Goal: Task Accomplishment & Management: Manage account settings

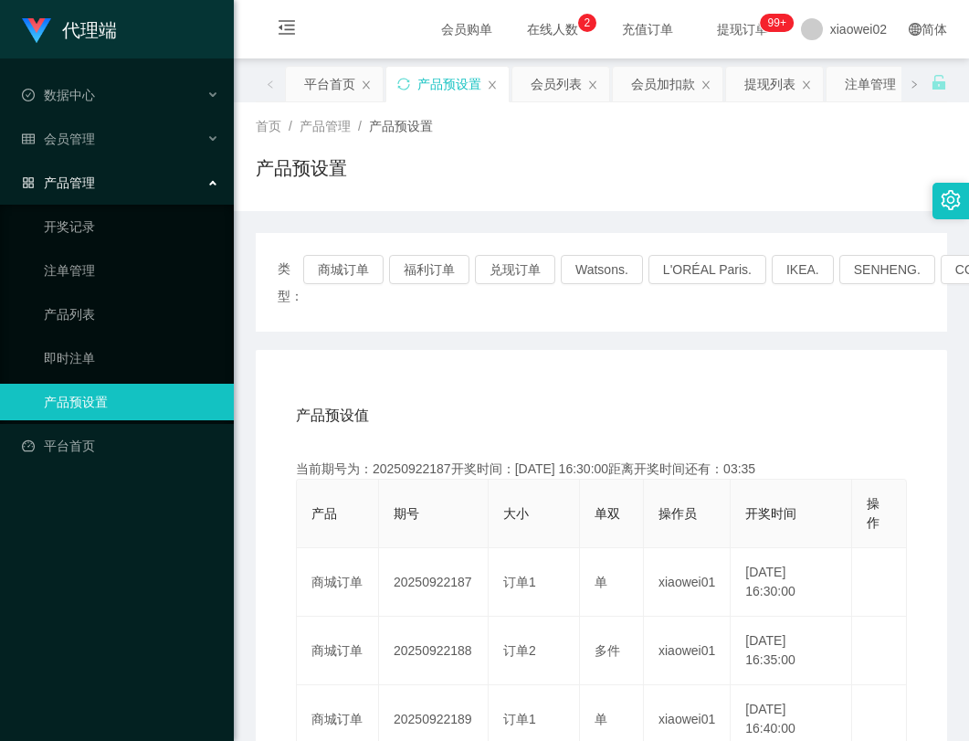
click at [331, 254] on div "类型： 商城订单 福利订单 兑现订单 Watsons. L'ORÉAL Paris. IKEA. [GEOGRAPHIC_DATA]. COURTS." at bounding box center [602, 282] width 692 height 99
click at [338, 262] on button "商城订单" at bounding box center [343, 269] width 80 height 29
click at [360, 269] on button "商城订单" at bounding box center [343, 269] width 80 height 29
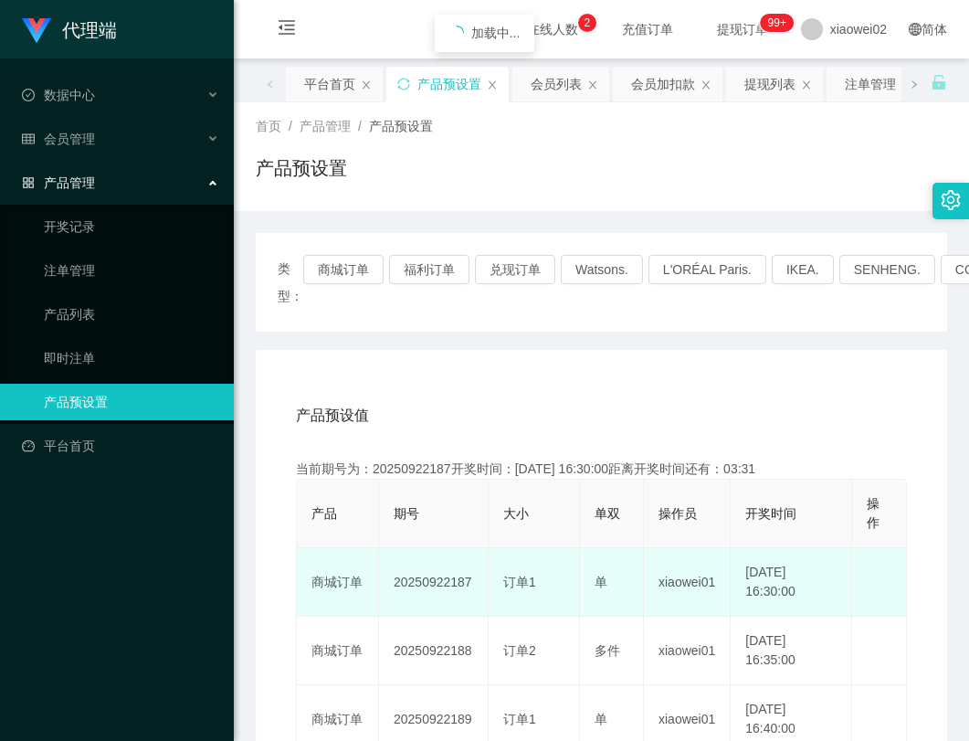
click at [459, 579] on td "20250922187" at bounding box center [434, 582] width 110 height 69
copy td "20250922187"
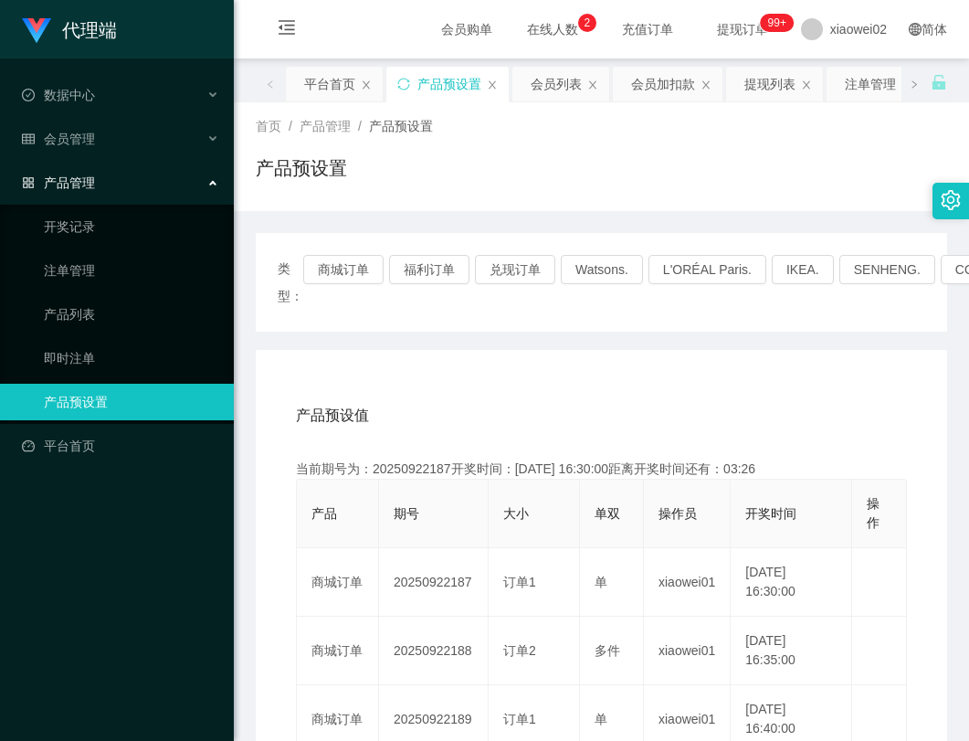
click at [538, 313] on div "类型： 商城订单 福利订单 兑现订单 Watsons. L'ORÉAL Paris. IKEA. [GEOGRAPHIC_DATA]. COURTS." at bounding box center [602, 282] width 692 height 99
click at [357, 273] on button "商城订单" at bounding box center [343, 269] width 80 height 29
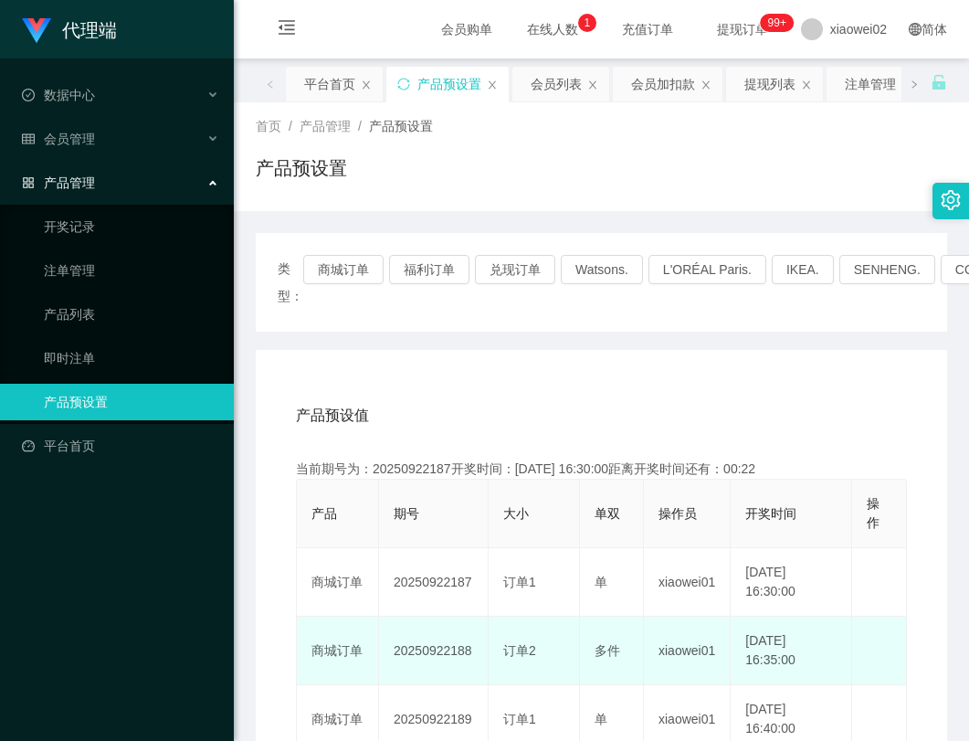
click at [451, 648] on td "20250922188" at bounding box center [434, 651] width 110 height 69
copy td "20250922188"
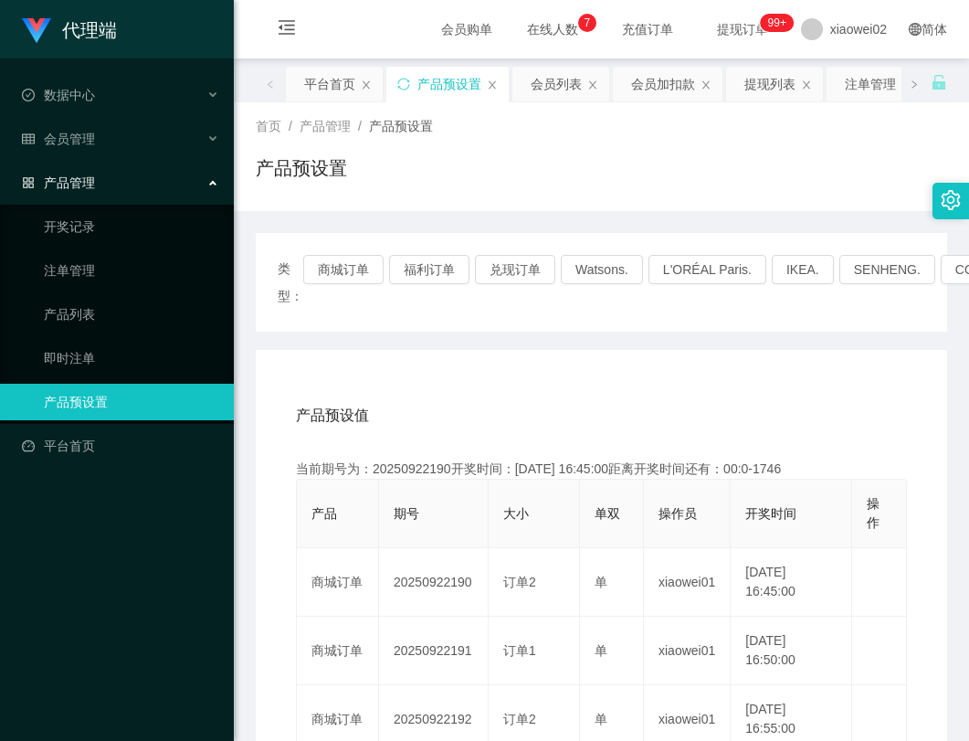
click at [595, 155] on div "产品预设置" at bounding box center [602, 175] width 692 height 42
click at [101, 140] on div "会员管理" at bounding box center [117, 139] width 234 height 37
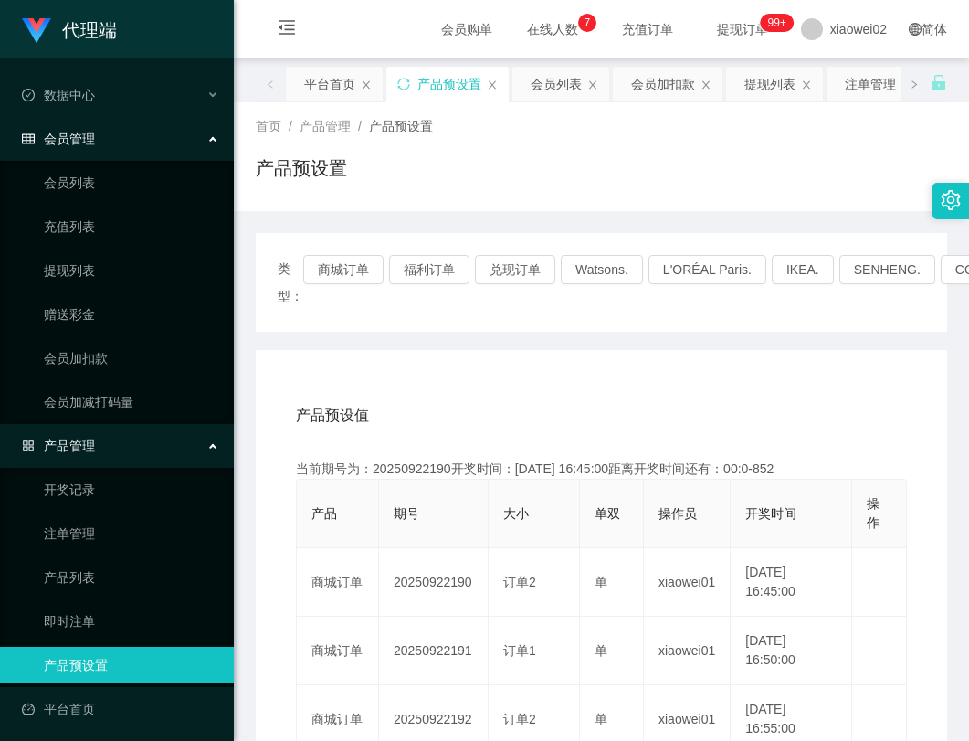
click at [93, 174] on link "会员列表" at bounding box center [131, 182] width 175 height 37
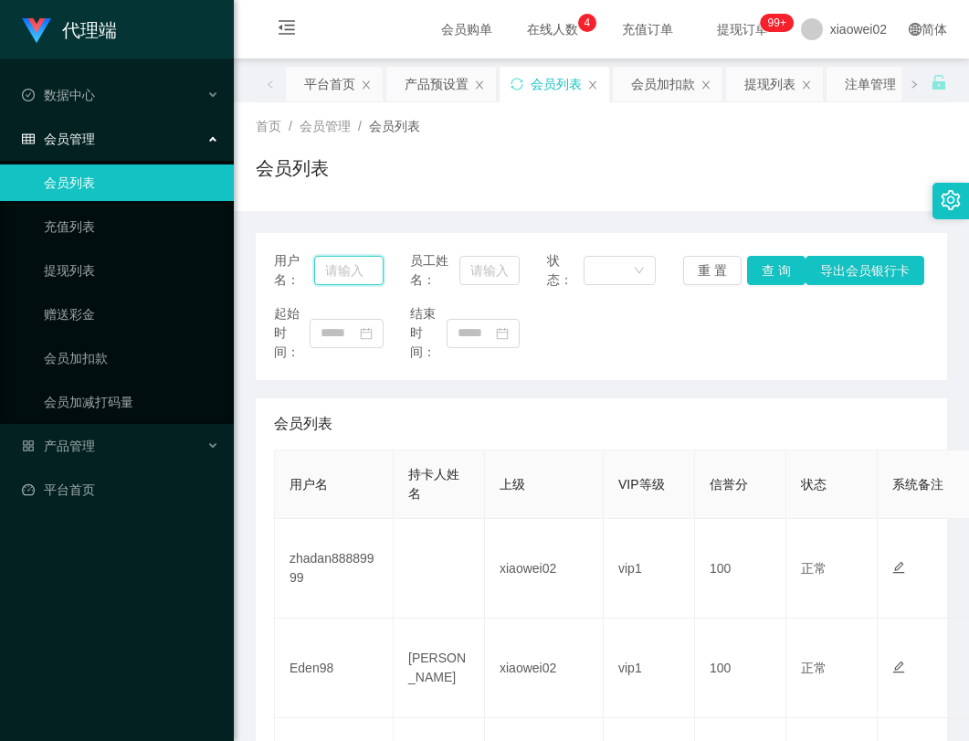
click at [351, 269] on input "text" at bounding box center [348, 270] width 69 height 29
click at [803, 133] on div "首页 / 会员管理 / 会员列表 /" at bounding box center [602, 126] width 692 height 19
click at [809, 84] on icon "图标: close" at bounding box center [806, 84] width 11 height 11
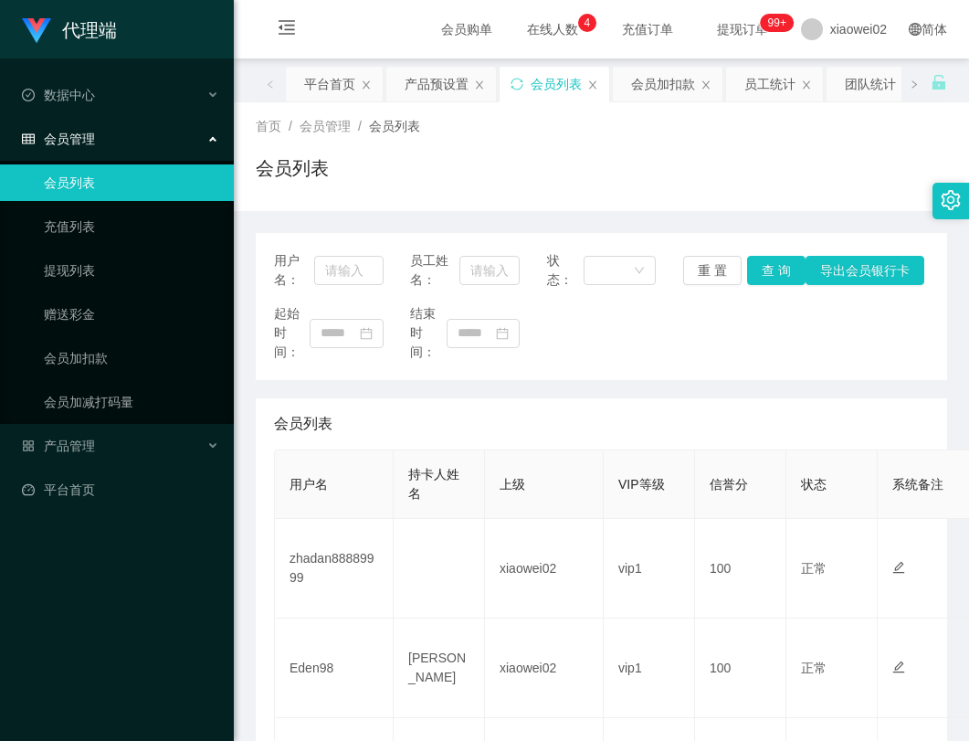
click at [902, 84] on icon "图标: close" at bounding box center [907, 84] width 11 height 11
click at [809, 84] on icon "图标: close" at bounding box center [806, 84] width 11 height 11
click at [845, 84] on div "会员加减打码量" at bounding box center [890, 84] width 90 height 35
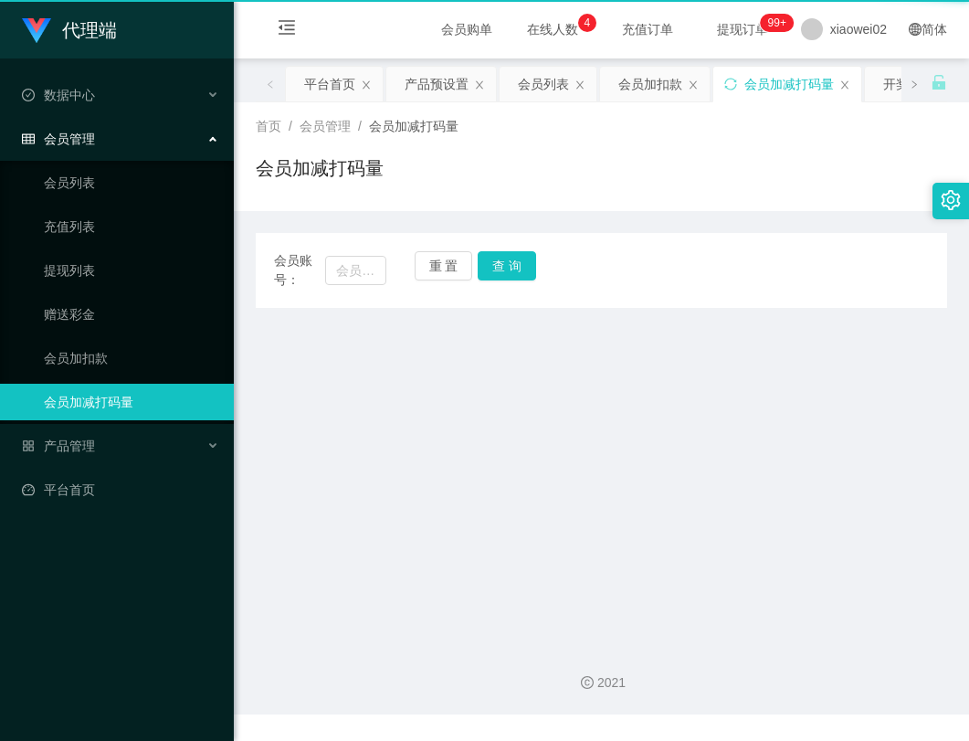
click at [809, 84] on div "会员加减打码量" at bounding box center [789, 84] width 90 height 35
click at [554, 171] on div "会员加减打码量" at bounding box center [602, 175] width 692 height 42
click at [330, 86] on div "平台首页" at bounding box center [329, 84] width 51 height 35
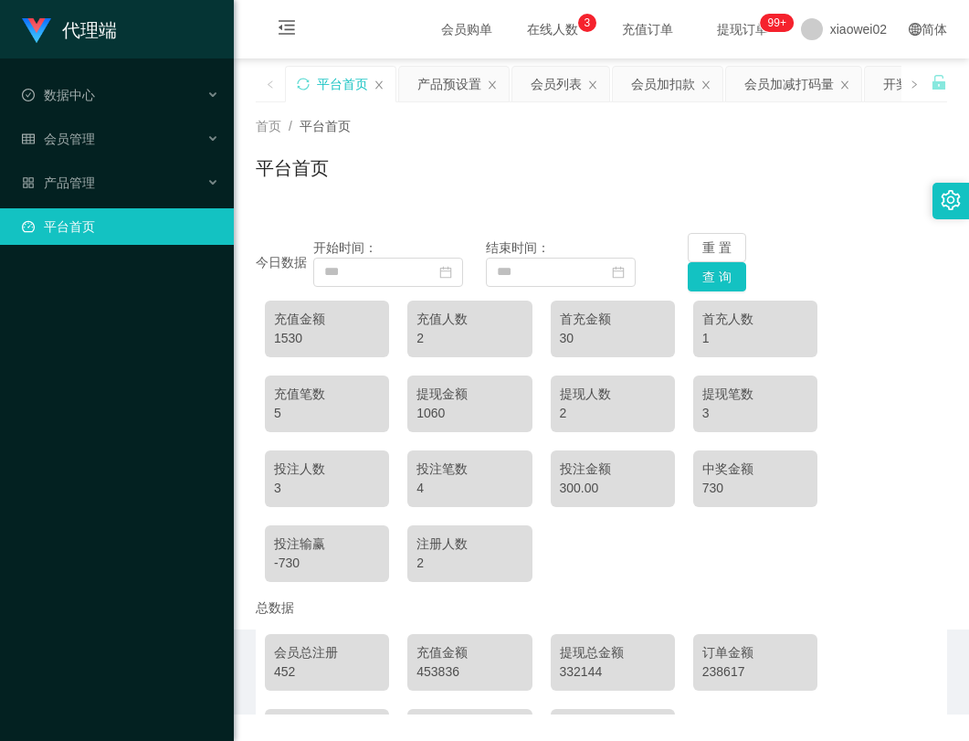
click at [570, 158] on div "平台首页" at bounding box center [602, 175] width 692 height 42
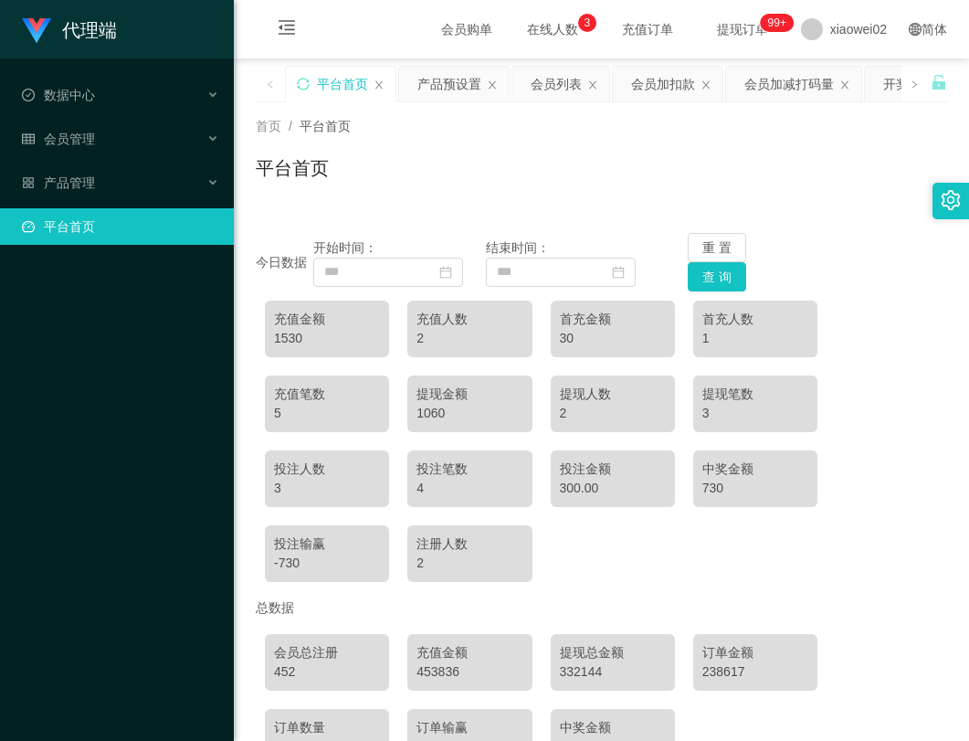
click at [618, 163] on div "平台首页" at bounding box center [602, 175] width 692 height 42
click at [112, 188] on div "产品管理" at bounding box center [117, 182] width 234 height 37
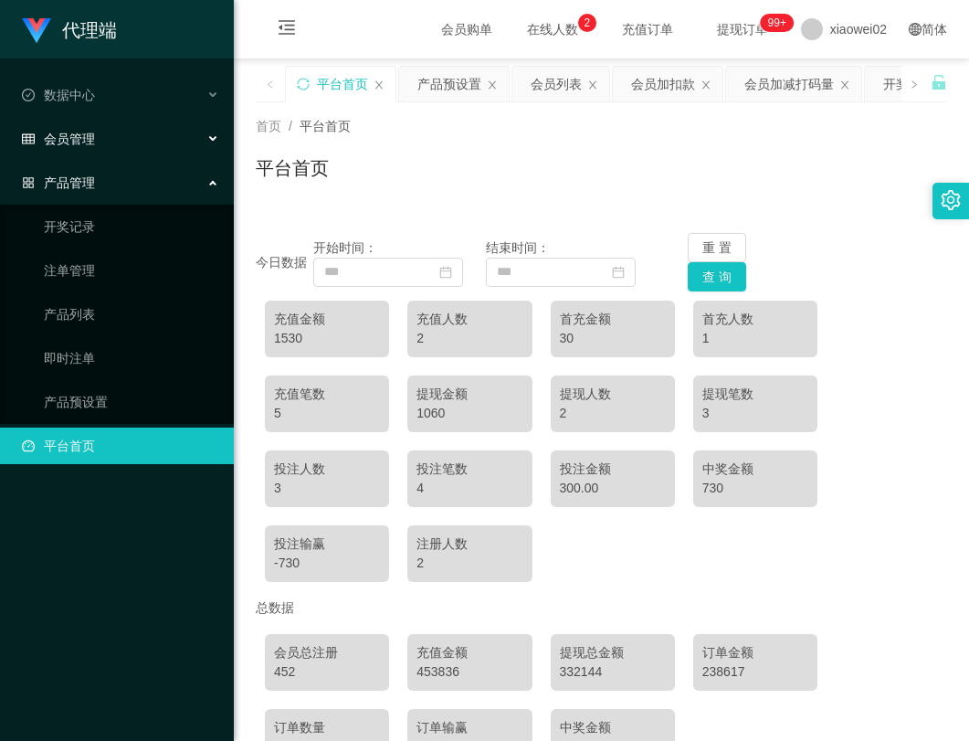
click at [121, 149] on div "会员管理" at bounding box center [117, 139] width 234 height 37
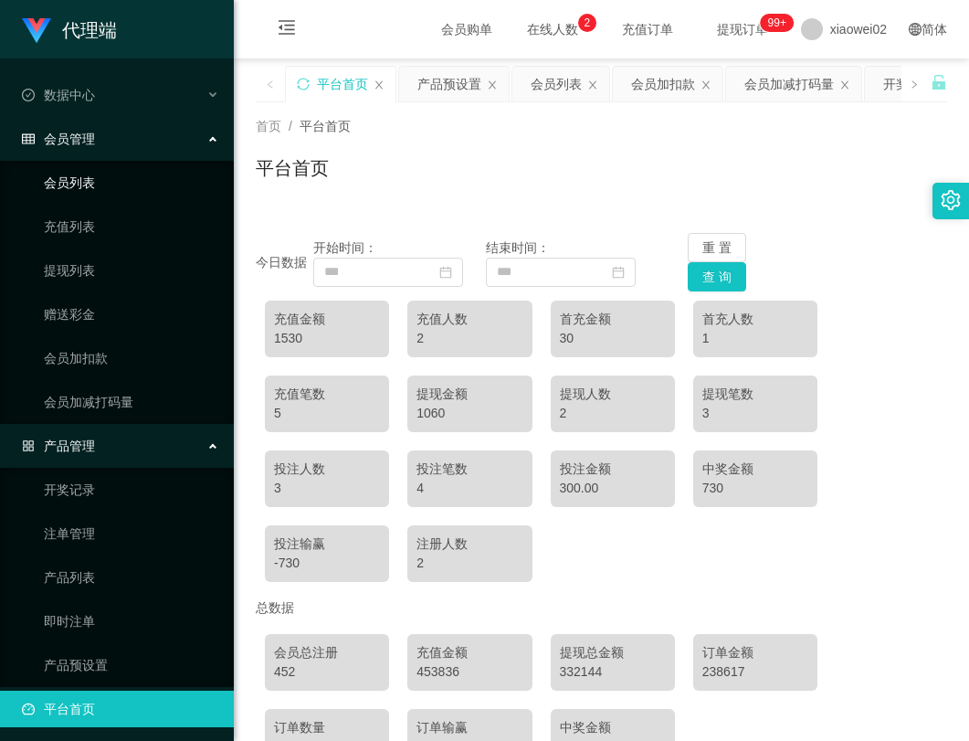
click at [108, 187] on link "会员列表" at bounding box center [131, 182] width 175 height 37
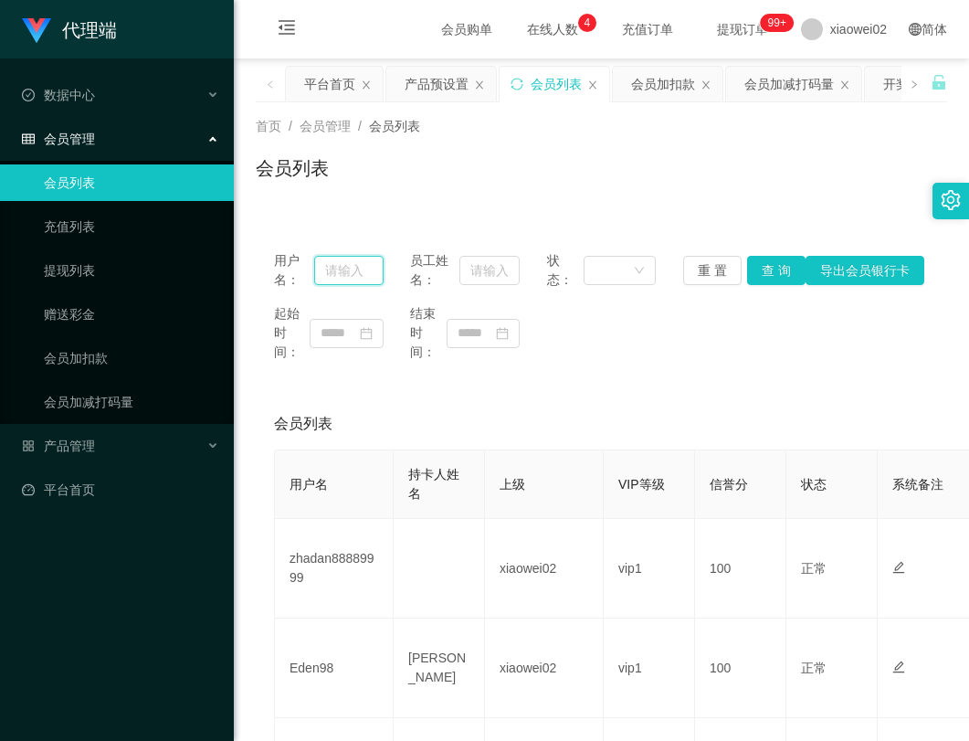
click at [353, 271] on input "text" at bounding box center [348, 270] width 69 height 29
click at [319, 269] on input "text" at bounding box center [348, 270] width 69 height 29
click at [765, 269] on button "查 询" at bounding box center [776, 270] width 58 height 29
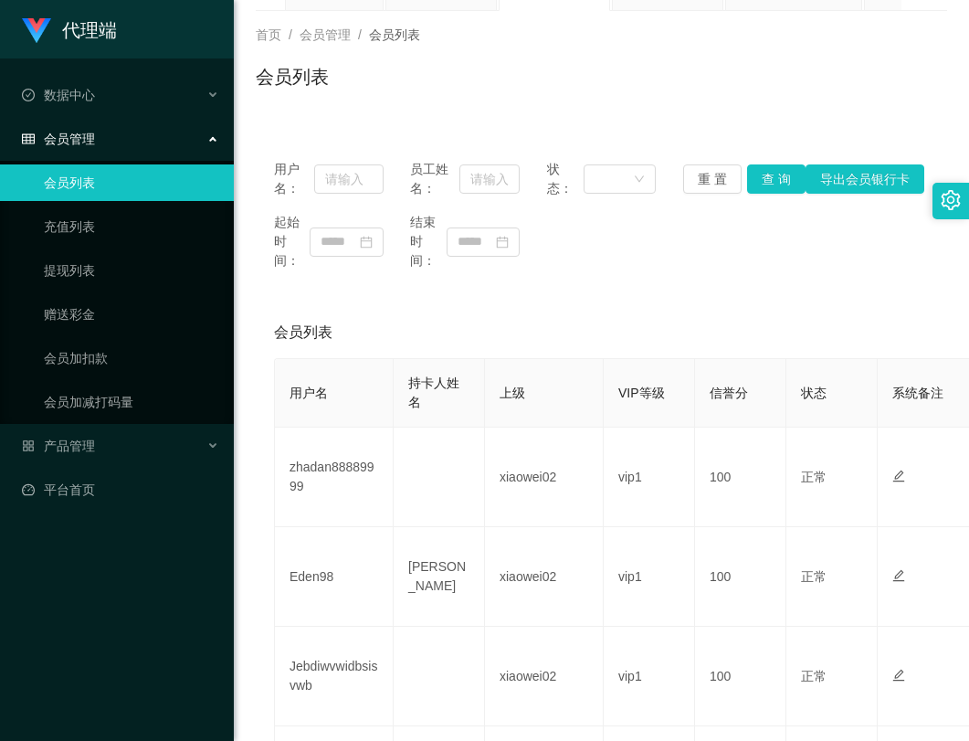
click at [749, 258] on div "起始时间： 结束时间：" at bounding box center [601, 242] width 655 height 58
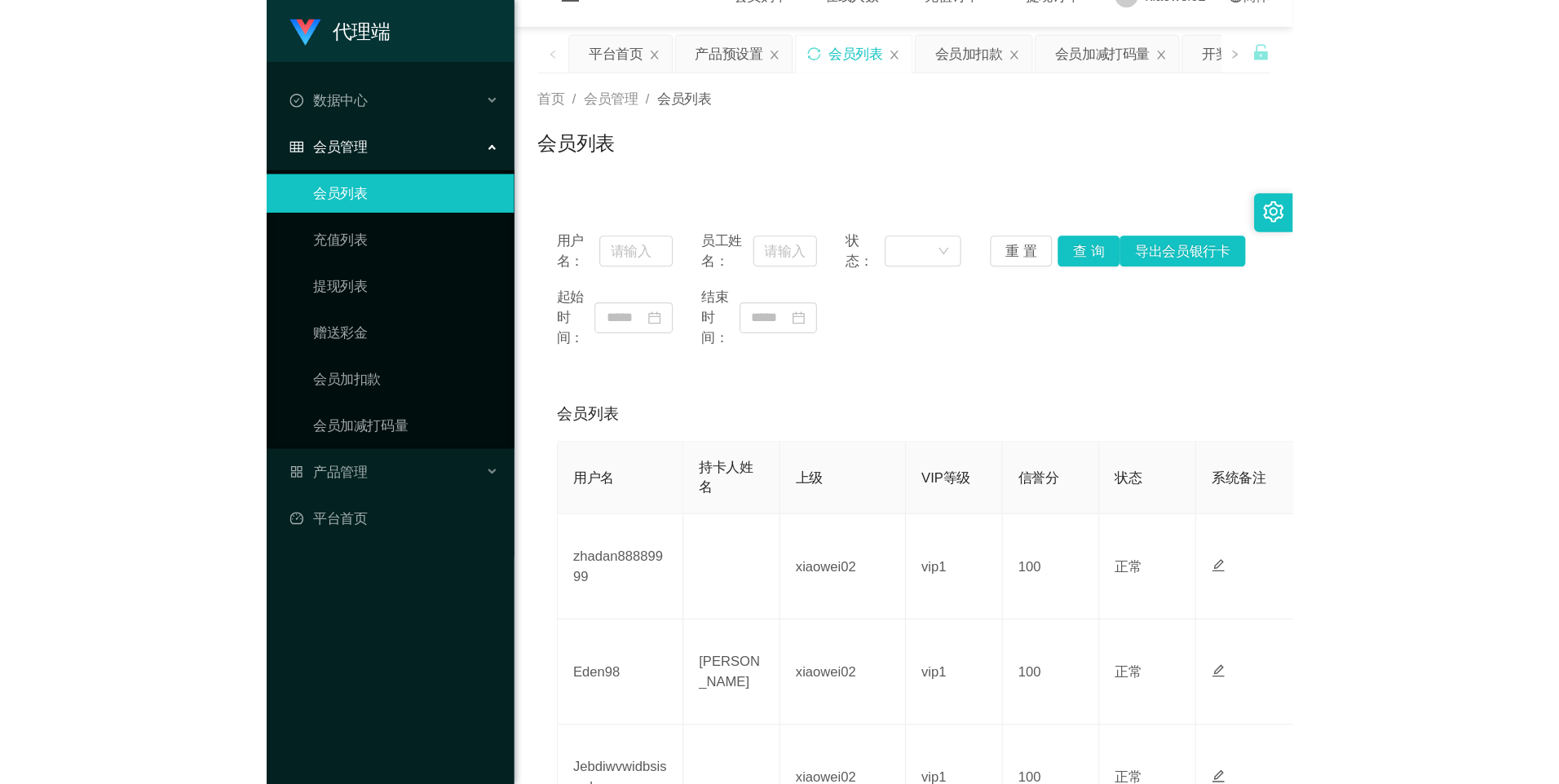
scroll to position [0, 0]
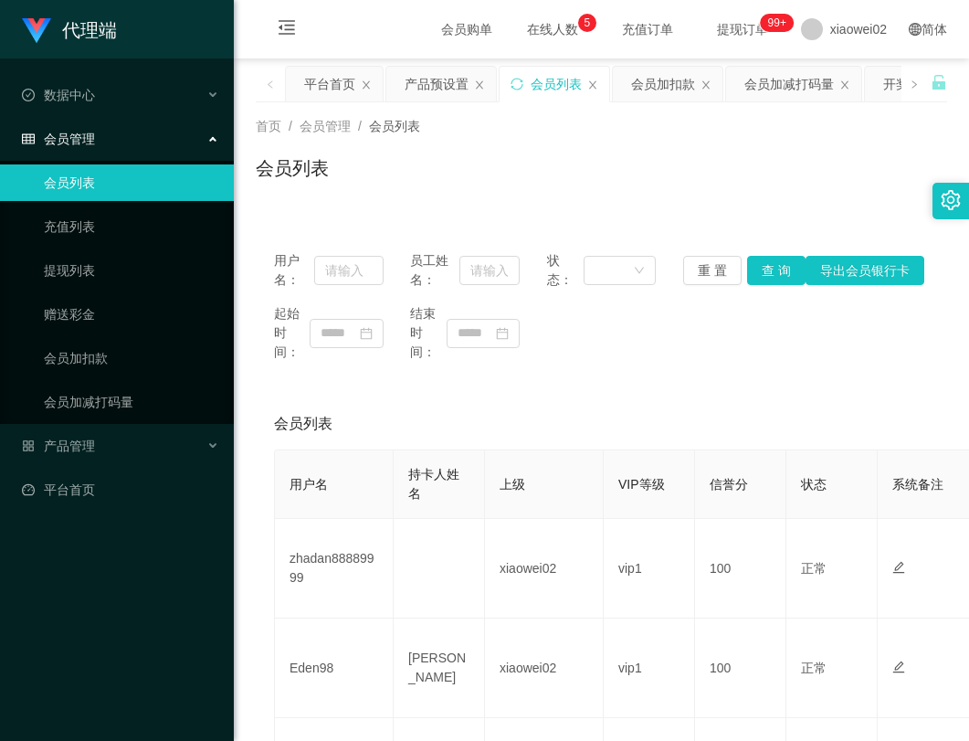
click at [616, 143] on div "首页 / 会员管理 / 会员列表 / 会员列表" at bounding box center [602, 156] width 692 height 79
click at [319, 90] on div "平台首页" at bounding box center [329, 84] width 51 height 35
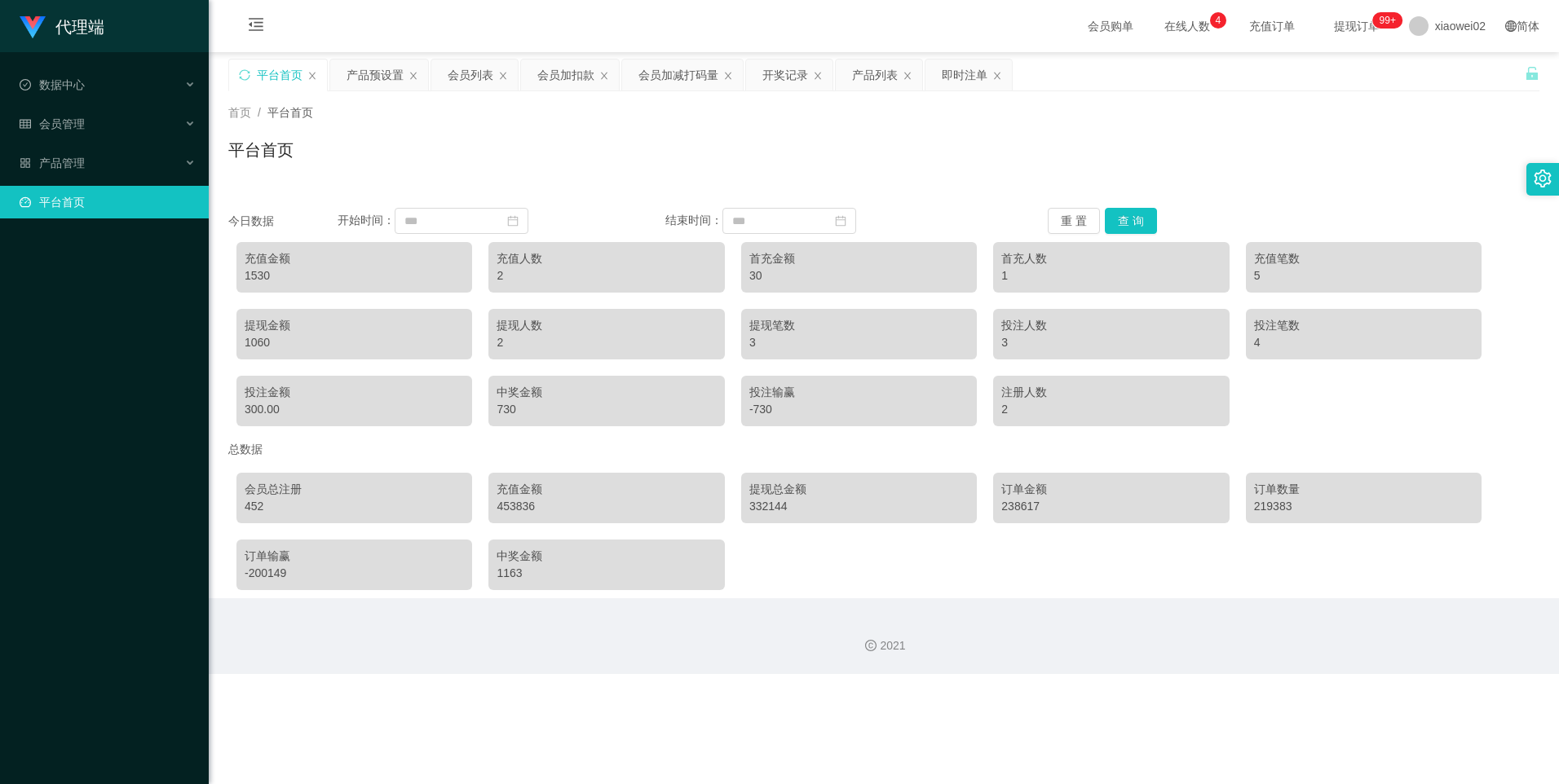
drag, startPoint x: 1234, startPoint y: 135, endPoint x: 1078, endPoint y: 124, distance: 156.4
click at [864, 139] on div "首页 / 平台首页 / 平台首页" at bounding box center [883, 139] width 1311 height 70
click at [864, 78] on icon "图标: close" at bounding box center [997, 75] width 10 height 10
click at [864, 78] on div "平台首页 产品预设置 会员列表 会员加扣款 会员加减打码量 开奖记录 产品列表" at bounding box center [876, 87] width 1296 height 56
drag, startPoint x: 997, startPoint y: 78, endPoint x: 901, endPoint y: 76, distance: 96.0
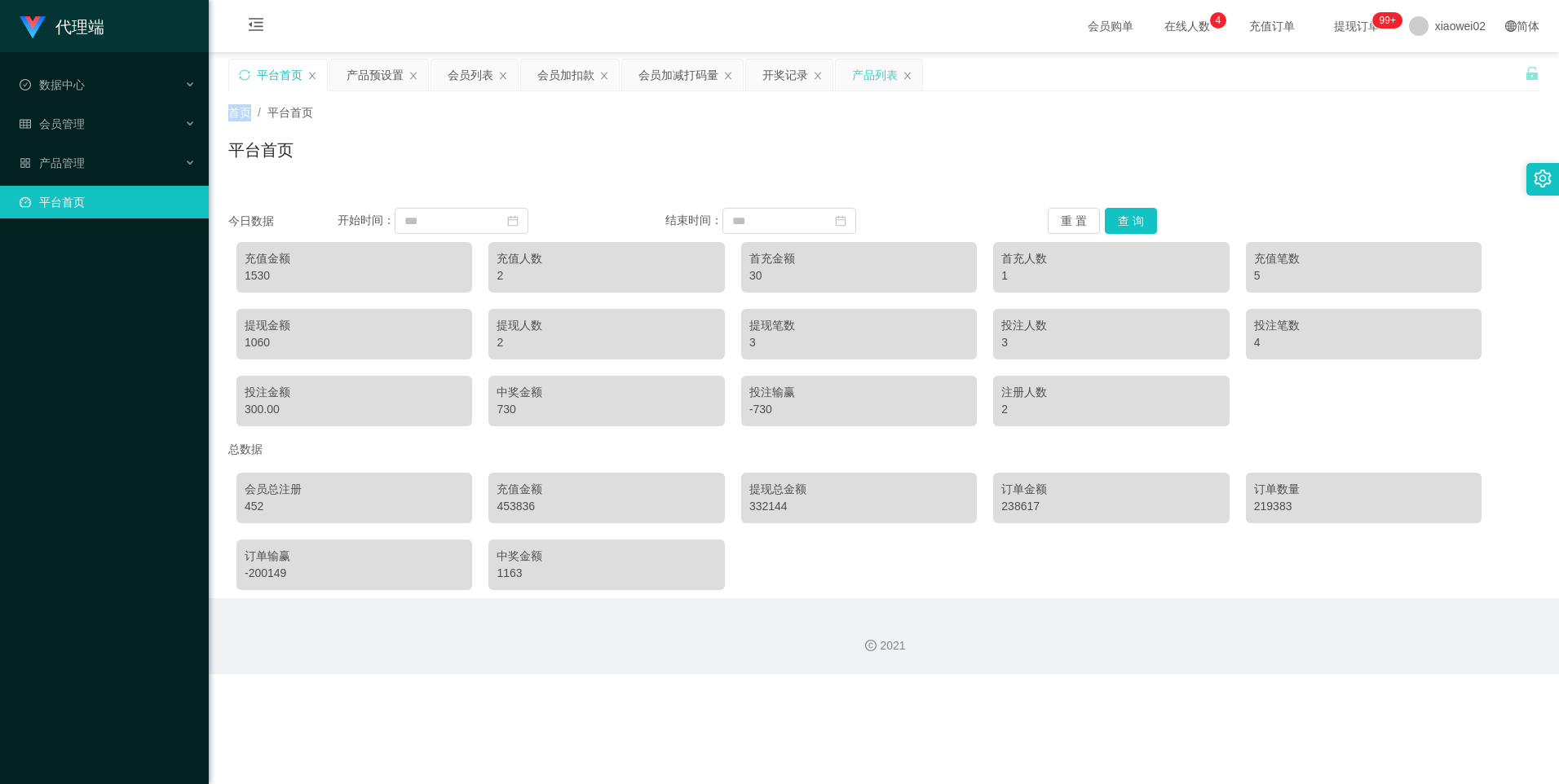
click at [864, 76] on div "产品列表" at bounding box center [878, 75] width 87 height 31
click at [864, 76] on icon "图标: close" at bounding box center [907, 75] width 6 height 7
click at [815, 80] on div "开奖记录" at bounding box center [789, 75] width 87 height 31
click at [727, 75] on icon "图标: close" at bounding box center [727, 75] width 6 height 7
click at [694, 75] on icon "图标: close" at bounding box center [693, 75] width 10 height 10
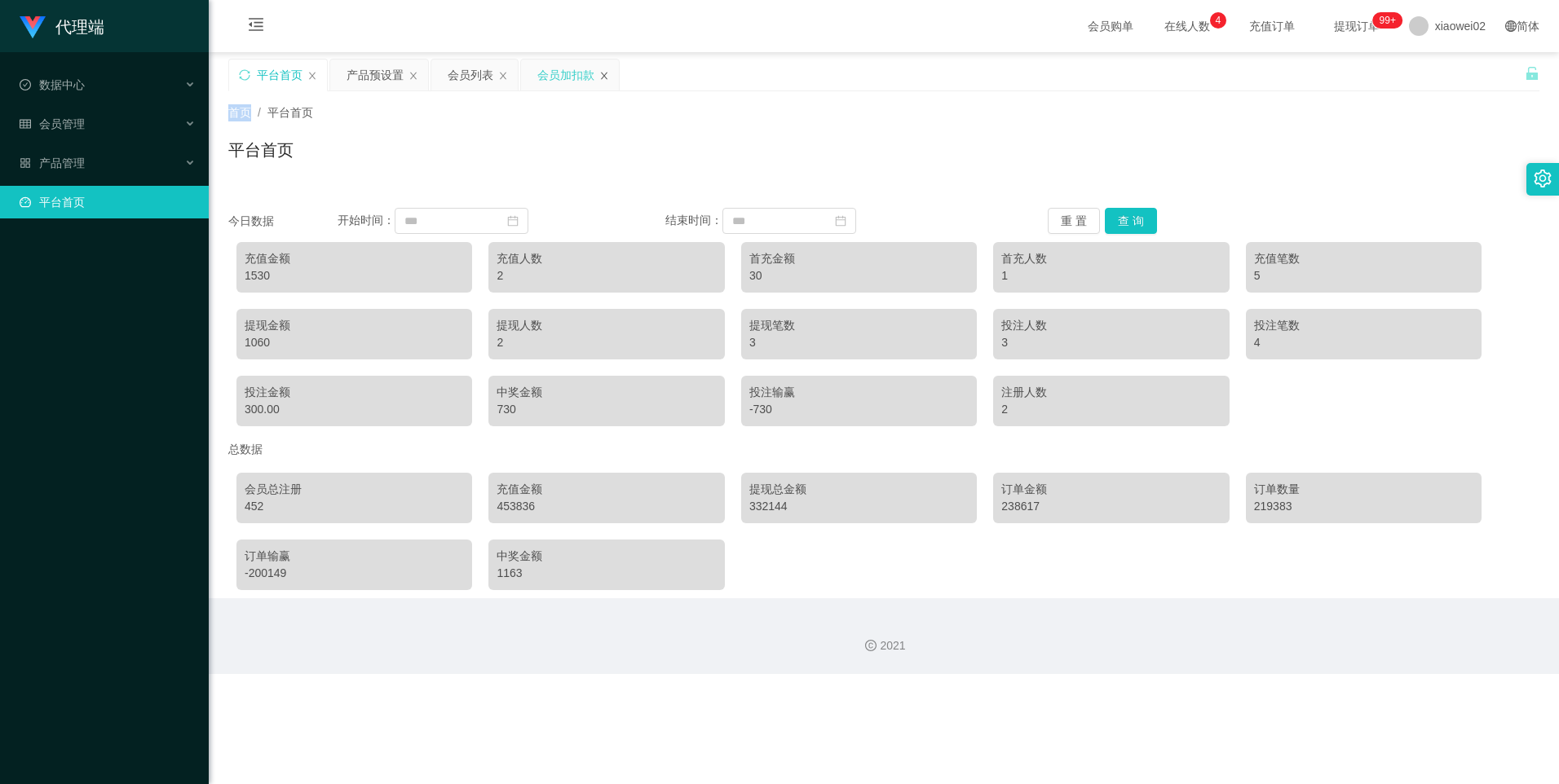
drag, startPoint x: 608, startPoint y: 73, endPoint x: 546, endPoint y: 73, distance: 62.0
click at [605, 73] on icon "图标: close" at bounding box center [603, 75] width 10 height 10
drag, startPoint x: 499, startPoint y: 77, endPoint x: 488, endPoint y: 77, distance: 11.0
click at [496, 77] on div "会员列表" at bounding box center [474, 75] width 87 height 31
click at [407, 74] on div "产品预设置" at bounding box center [379, 75] width 98 height 31
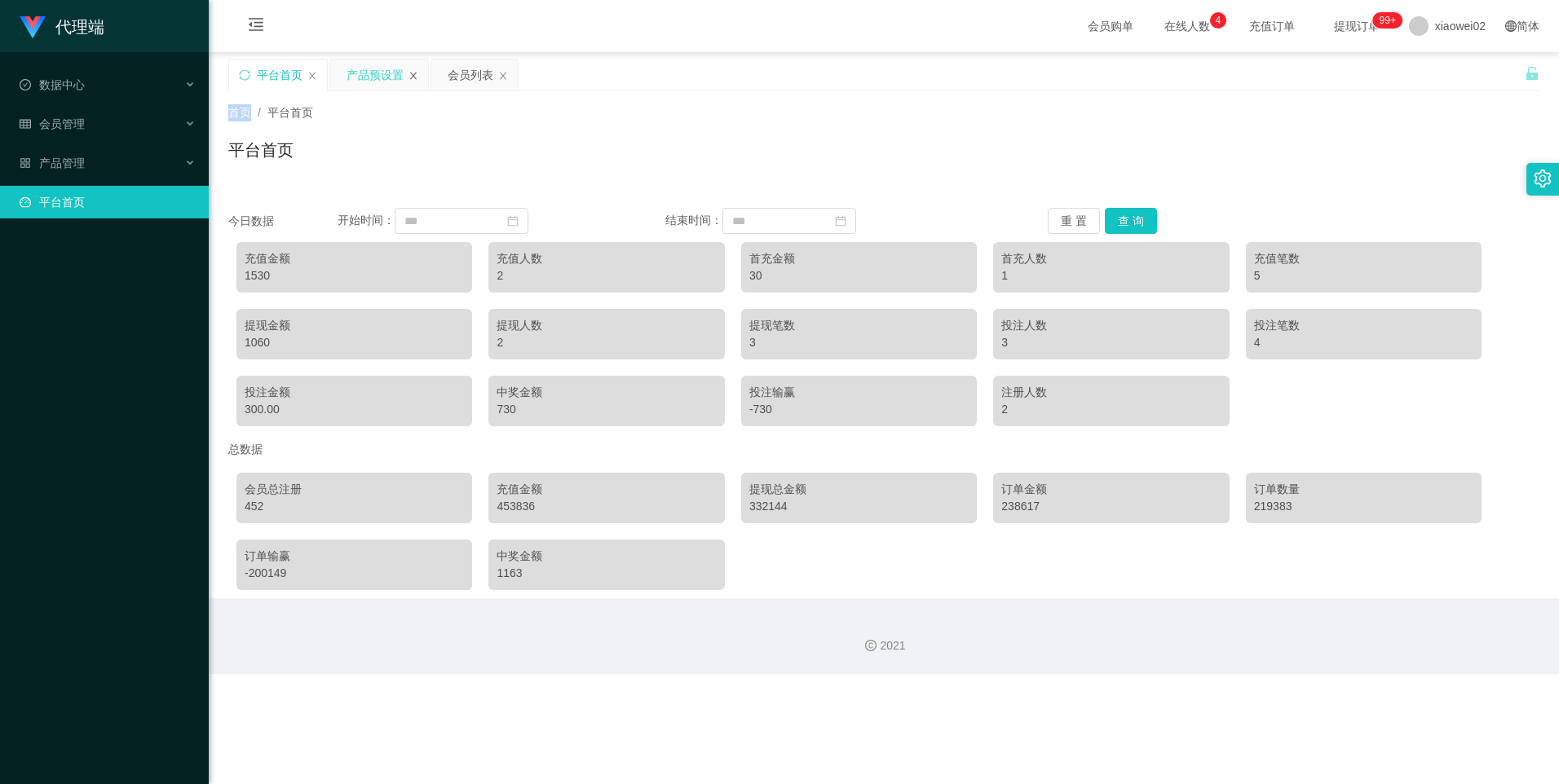
click at [416, 74] on icon "图标: close" at bounding box center [413, 75] width 10 height 10
click at [403, 72] on icon "图标: close" at bounding box center [402, 75] width 10 height 10
drag, startPoint x: 494, startPoint y: 92, endPoint x: 490, endPoint y: 100, distance: 8.9
click at [493, 95] on div "首页 / 平台首页 / 平台首页" at bounding box center [883, 139] width 1350 height 97
click at [461, 161] on div "平台首页" at bounding box center [883, 156] width 1311 height 37
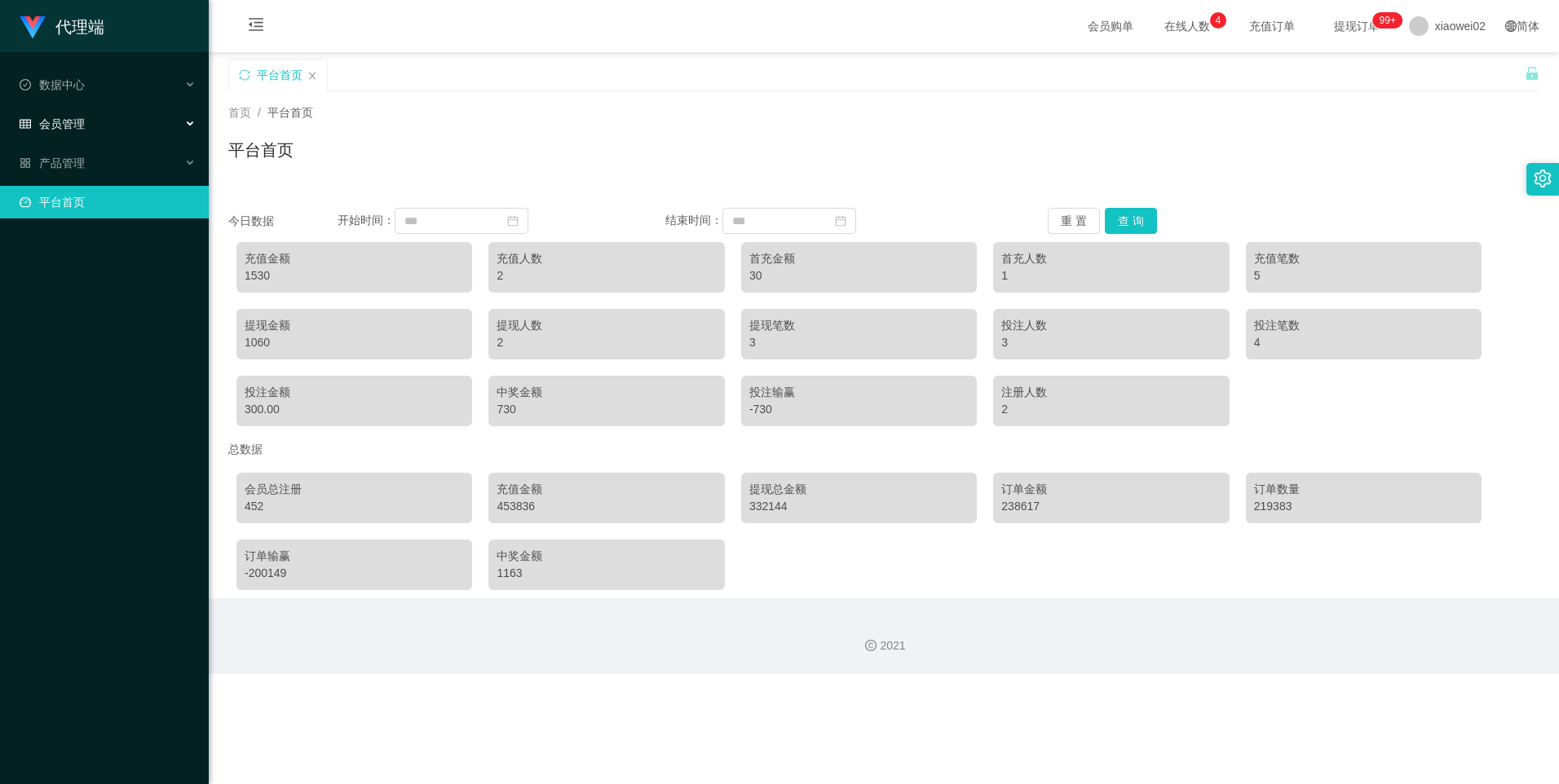
click at [90, 130] on div "会员管理" at bounding box center [104, 124] width 209 height 33
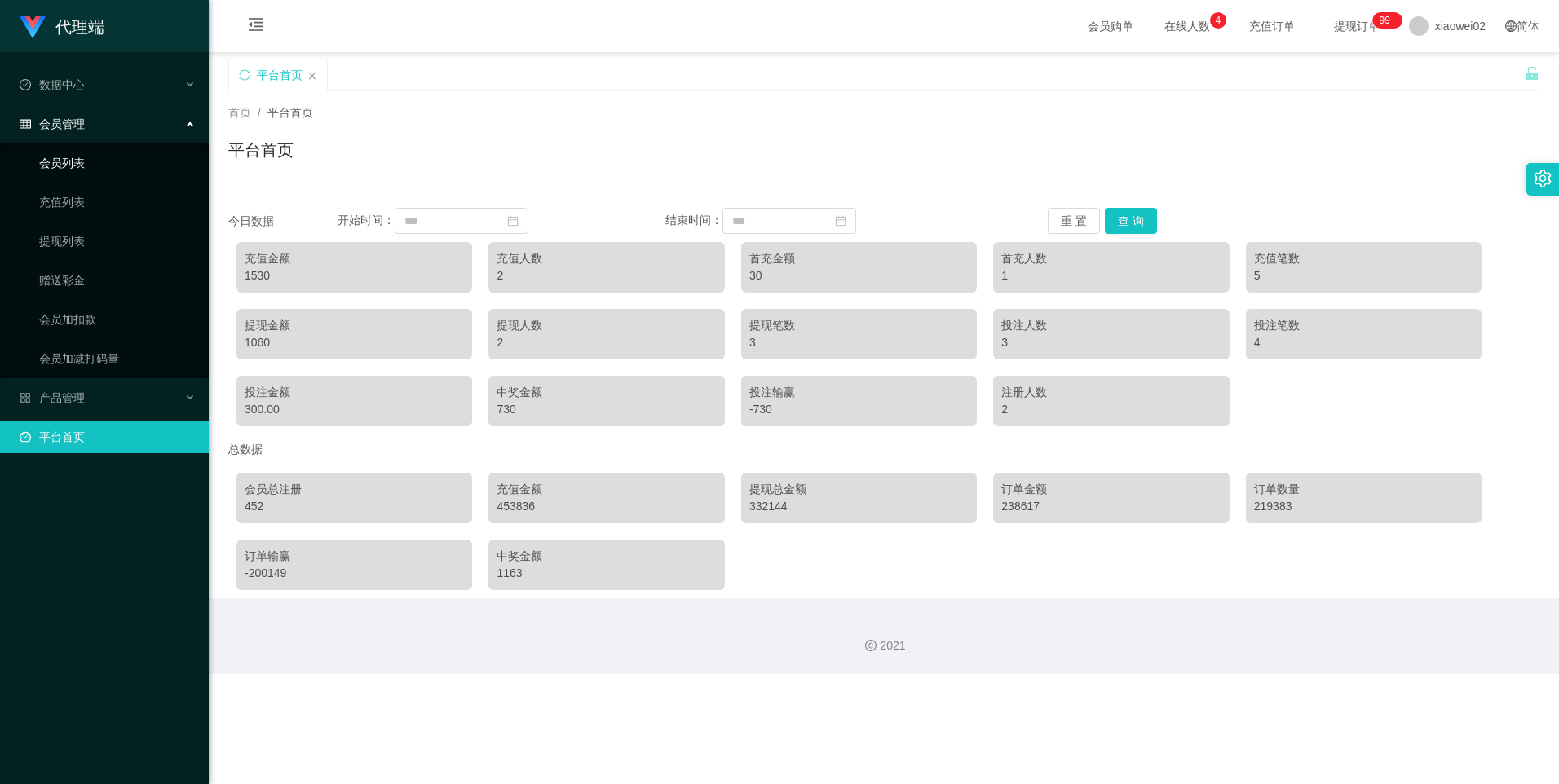
click at [81, 174] on link "会员列表" at bounding box center [117, 162] width 156 height 33
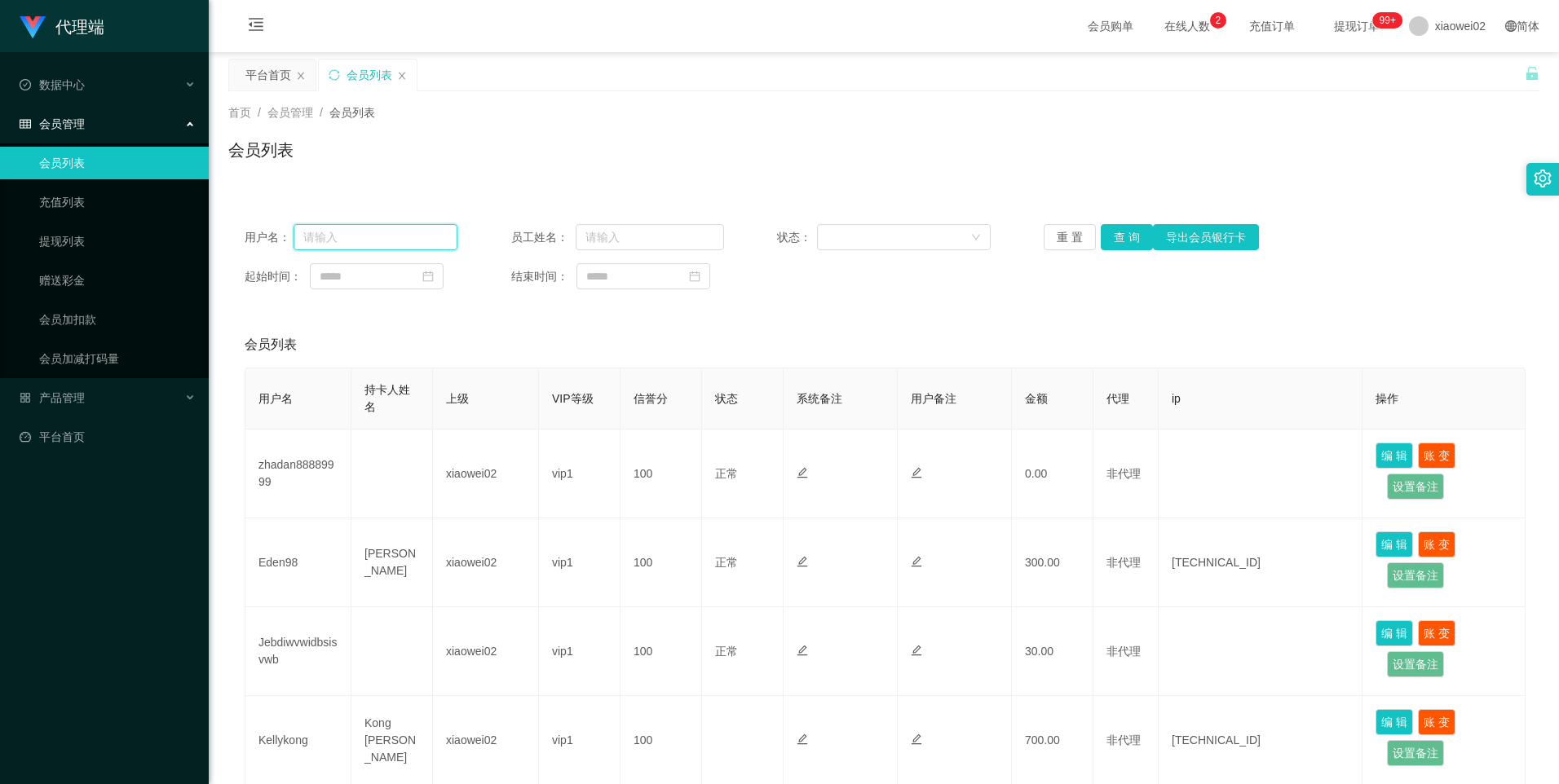
click at [375, 241] on input "text" at bounding box center [376, 236] width 165 height 26
click at [807, 134] on div "首页 / 会员管理 / 会员列表 / 会员列表" at bounding box center [883, 139] width 1311 height 70
